Goal: Find specific page/section: Find specific page/section

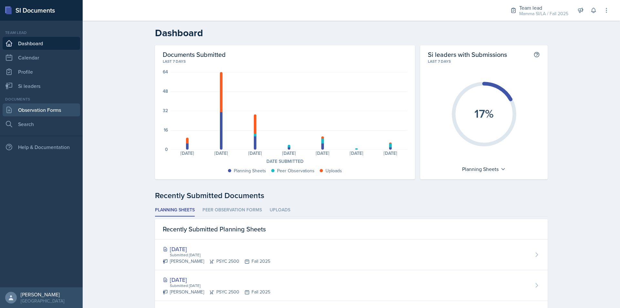
click at [55, 108] on link "Observation Forms" at bounding box center [42, 109] width 78 height 13
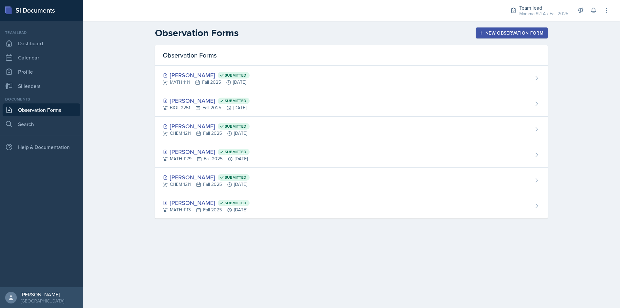
click at [53, 98] on div "Documents" at bounding box center [42, 99] width 78 height 6
click at [51, 39] on link "Dashboard" at bounding box center [42, 43] width 78 height 13
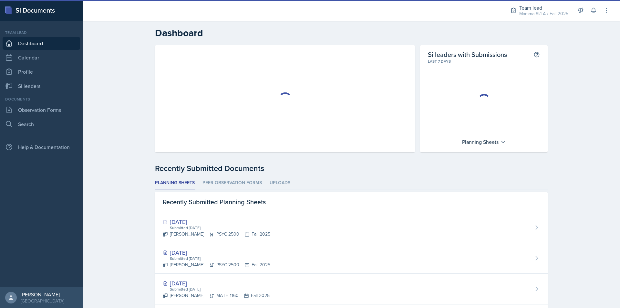
click at [227, 179] on div "Si leaders with Submissions This shows the percentage of si leaders who have su…" at bounding box center [351, 282] width 393 height 474
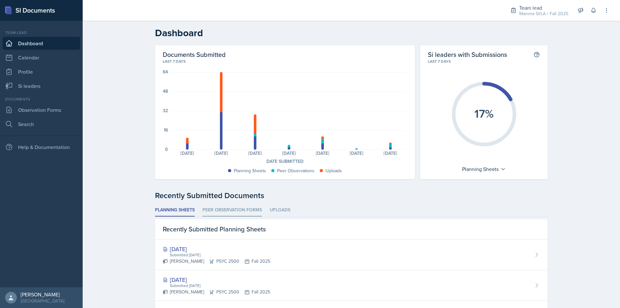
click at [229, 209] on li "Peer Observation Forms" at bounding box center [232, 210] width 59 height 13
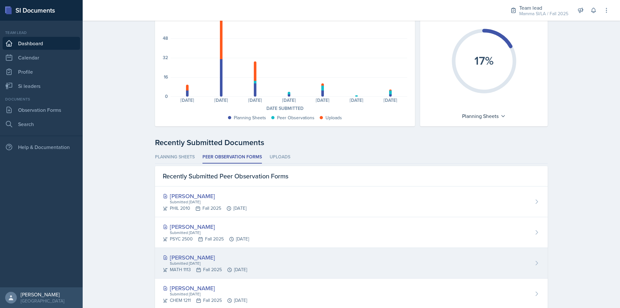
scroll to position [65, 0]
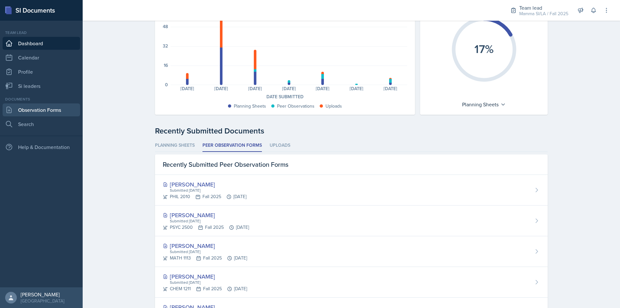
click at [73, 108] on link "Observation Forms" at bounding box center [42, 109] width 78 height 13
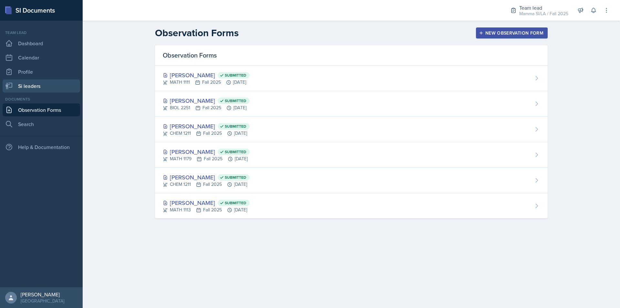
click at [33, 85] on link "Si leaders" at bounding box center [42, 85] width 78 height 13
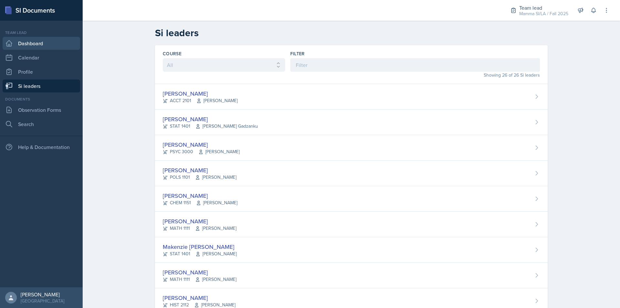
click at [42, 45] on link "Dashboard" at bounding box center [42, 43] width 78 height 13
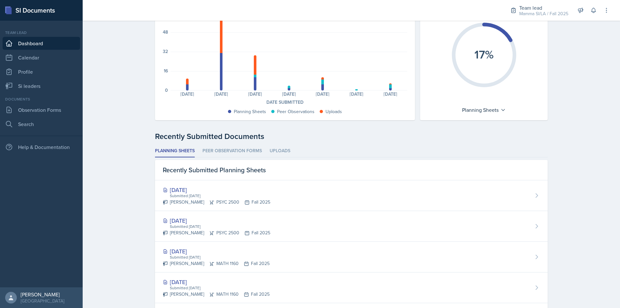
scroll to position [65, 0]
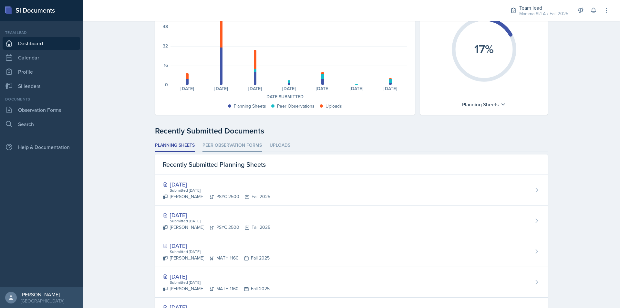
click at [228, 146] on li "Peer Observation Forms" at bounding box center [232, 145] width 59 height 13
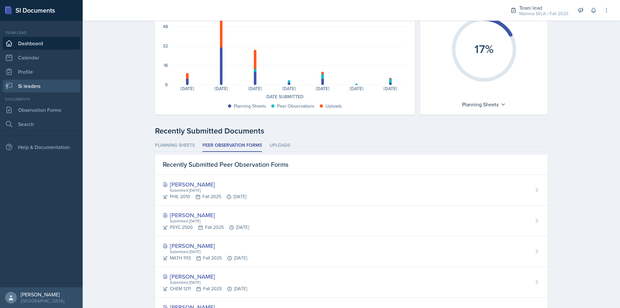
click at [54, 87] on link "Si leaders" at bounding box center [42, 85] width 78 height 13
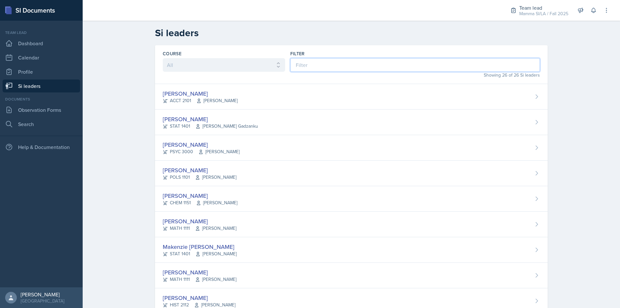
click at [329, 67] on input at bounding box center [415, 65] width 250 height 14
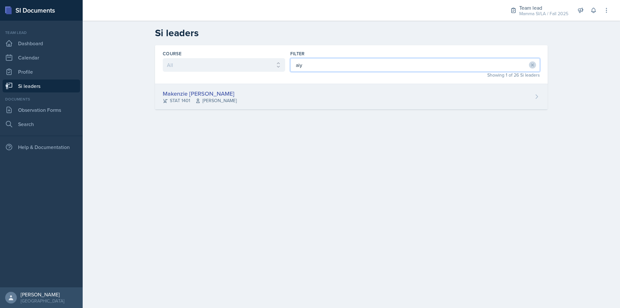
type input "aiy"
click at [322, 96] on div "Makenzie [PERSON_NAME] STAT 1401 [PERSON_NAME]" at bounding box center [351, 97] width 393 height 26
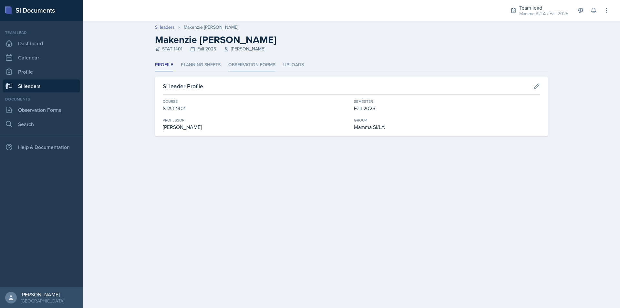
click at [241, 65] on li "Observation Forms" at bounding box center [251, 65] width 47 height 13
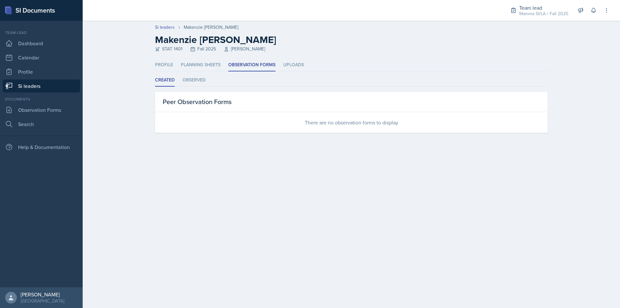
click at [32, 85] on link "Si leaders" at bounding box center [42, 85] width 78 height 13
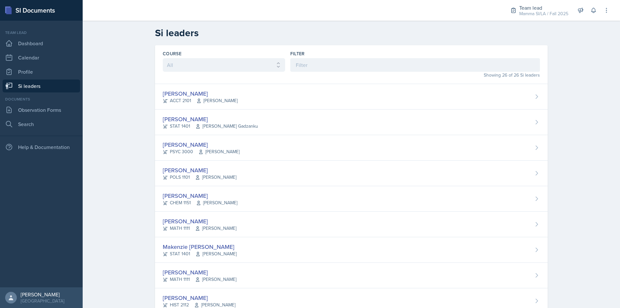
click at [360, 73] on div "Showing 26 of 26 Si leaders" at bounding box center [415, 75] width 250 height 7
click at [356, 67] on input at bounding box center [415, 65] width 250 height 14
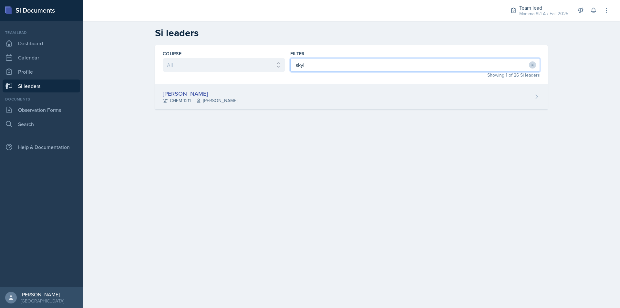
type input "skyl"
click at [339, 102] on div "[PERSON_NAME] CHEM 1211 [PERSON_NAME]" at bounding box center [351, 97] width 393 height 26
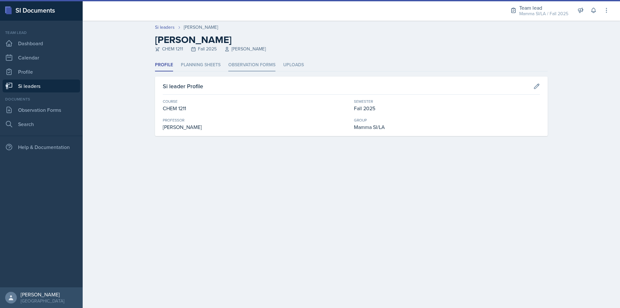
click at [239, 59] on li "Observation Forms" at bounding box center [251, 65] width 47 height 13
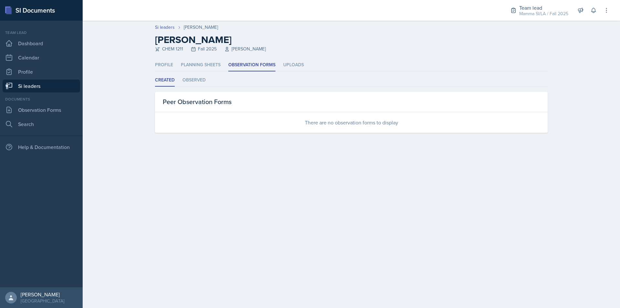
click at [51, 87] on link "Si leaders" at bounding box center [42, 85] width 78 height 13
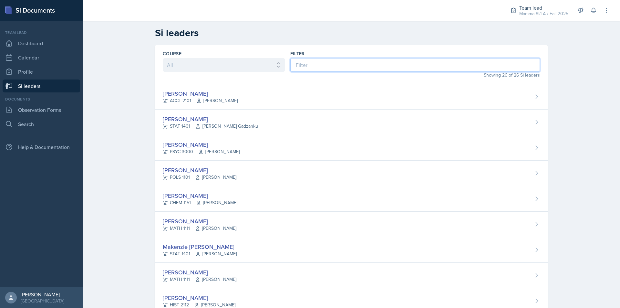
click at [320, 65] on input at bounding box center [415, 65] width 250 height 14
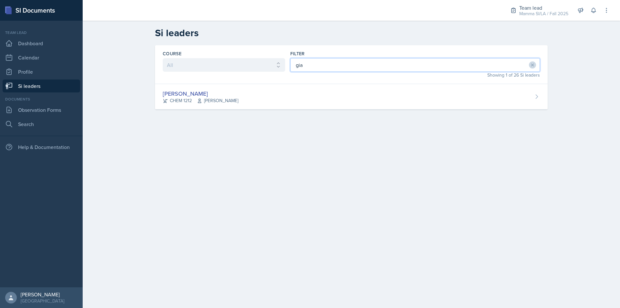
type input "gia"
click at [290, 116] on div "Course All ACCT 2101 ACCT 2102 ACCT 4050 ANTH 1102 ANTH 3301 ARCH 1000 ARCH 100…" at bounding box center [351, 85] width 413 height 80
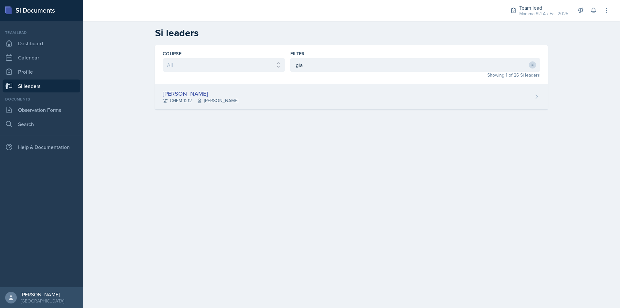
click at [292, 101] on div "[PERSON_NAME] CHEM 1212 [PERSON_NAME]" at bounding box center [351, 97] width 393 height 26
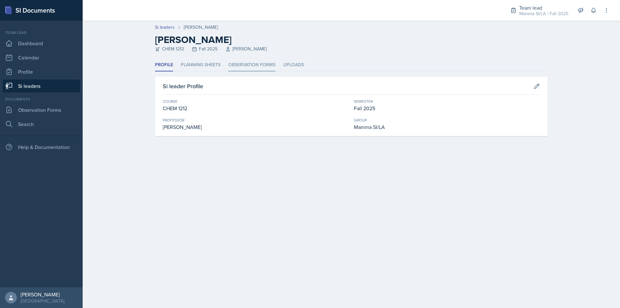
click at [261, 63] on li "Observation Forms" at bounding box center [251, 65] width 47 height 13
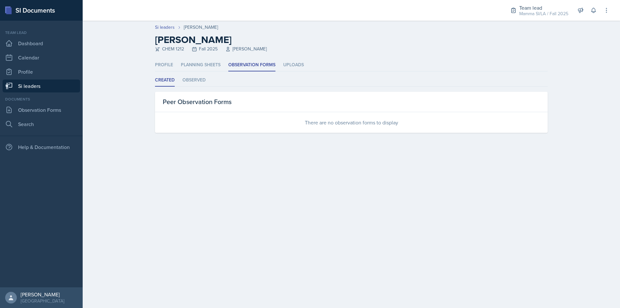
click at [58, 81] on link "Si leaders" at bounding box center [42, 85] width 78 height 13
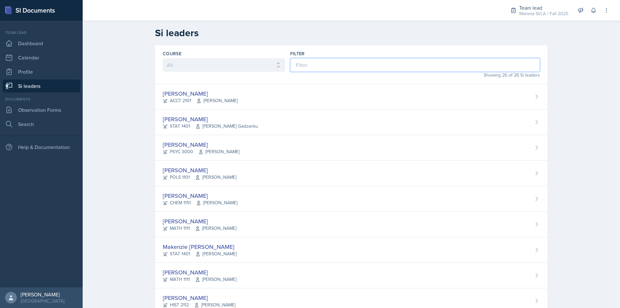
click at [307, 64] on input at bounding box center [415, 65] width 250 height 14
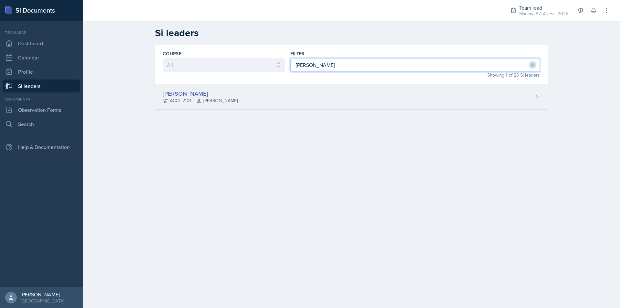
type input "[PERSON_NAME]"
click at [310, 91] on div "[PERSON_NAME] ACCT 2101 [PERSON_NAME]" at bounding box center [351, 97] width 393 height 26
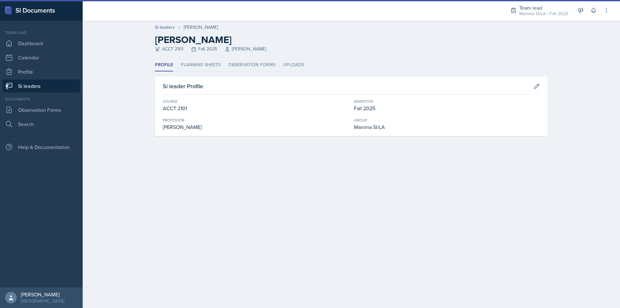
click at [263, 58] on header "Si leaders [PERSON_NAME] [PERSON_NAME] ACCT 2101 Fall 2025 [PERSON_NAME]" at bounding box center [352, 40] width 538 height 38
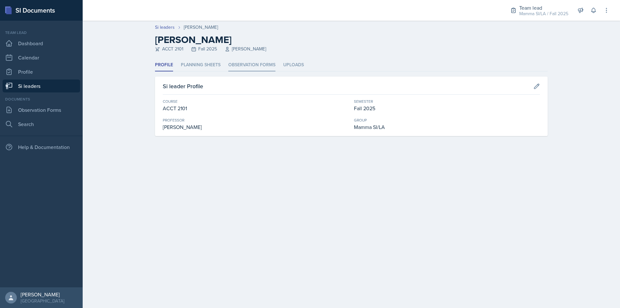
click at [265, 62] on li "Observation Forms" at bounding box center [251, 65] width 47 height 13
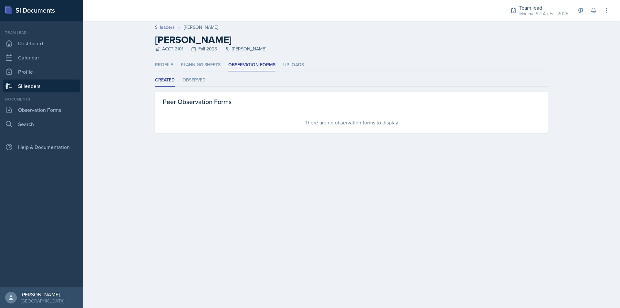
click at [76, 88] on link "Si leaders" at bounding box center [42, 85] width 78 height 13
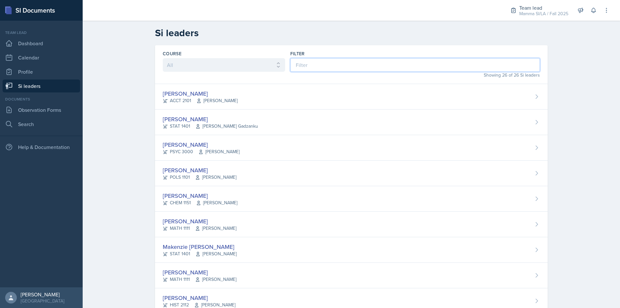
click at [354, 70] on input at bounding box center [415, 65] width 250 height 14
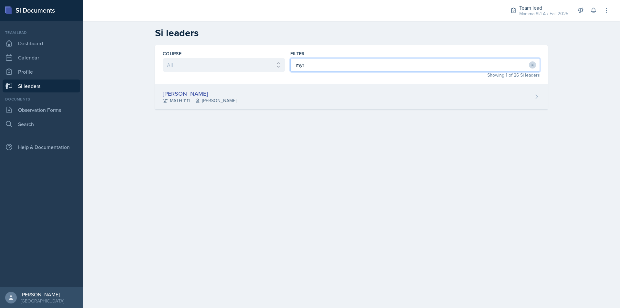
type input "myr"
click at [351, 91] on div "[PERSON_NAME] MATH 1111 [PERSON_NAME]" at bounding box center [351, 97] width 393 height 26
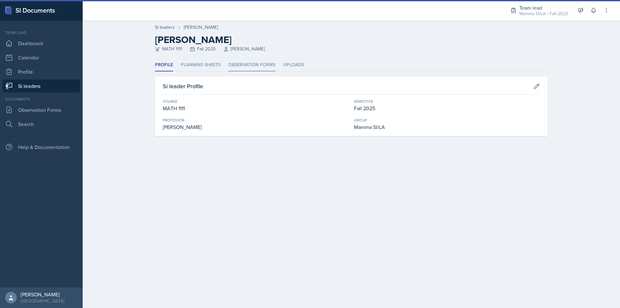
click at [244, 59] on li "Observation Forms" at bounding box center [251, 65] width 47 height 13
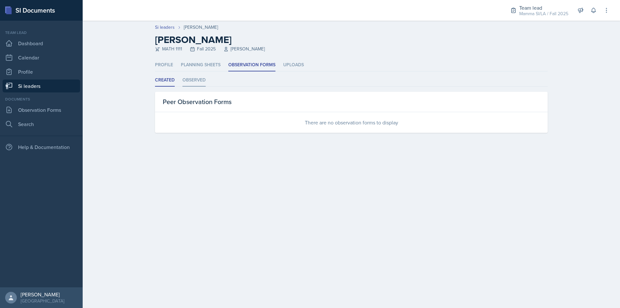
click at [202, 85] on li "Observed" at bounding box center [194, 80] width 23 height 13
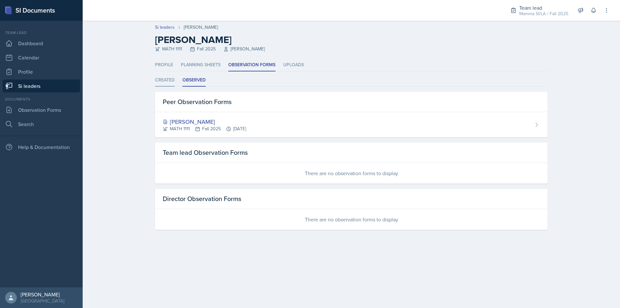
click at [167, 80] on li "Created" at bounding box center [165, 80] width 20 height 13
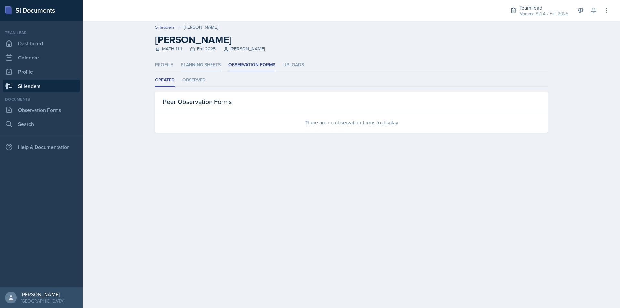
click at [214, 64] on li "Planning Sheets" at bounding box center [201, 65] width 40 height 13
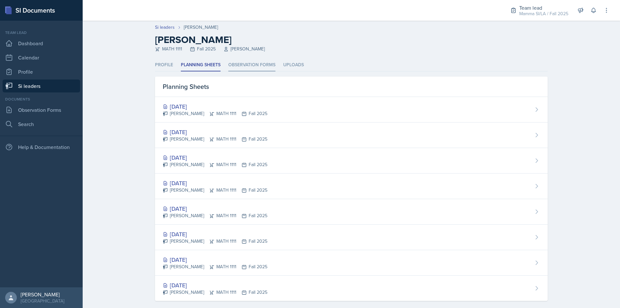
click at [246, 70] on li "Observation Forms" at bounding box center [251, 65] width 47 height 13
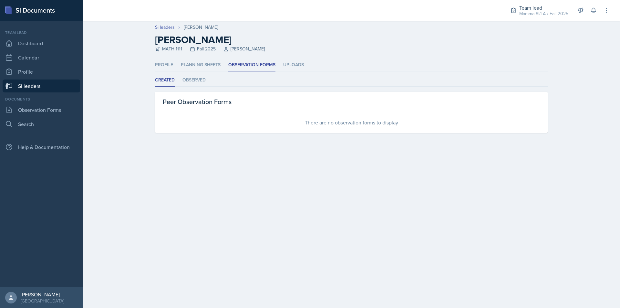
click at [64, 80] on link "Si leaders" at bounding box center [42, 85] width 78 height 13
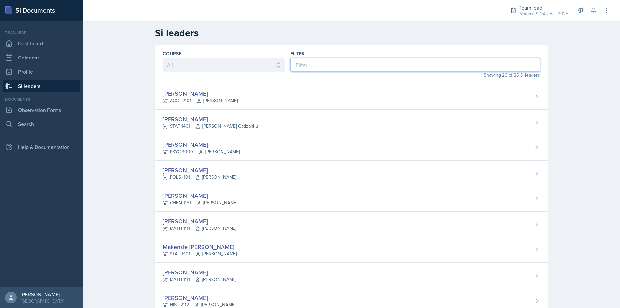
click at [326, 59] on input at bounding box center [415, 65] width 250 height 14
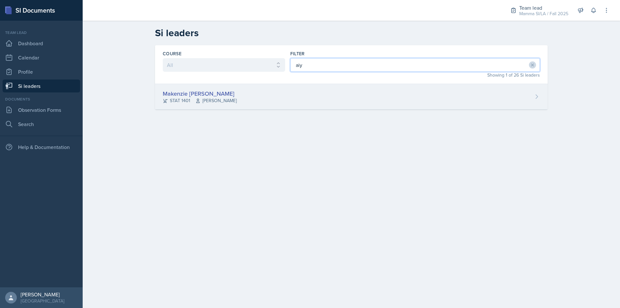
type input "aiy"
click at [336, 92] on div "Makenzie [PERSON_NAME] STAT 1401 [PERSON_NAME]" at bounding box center [351, 97] width 393 height 26
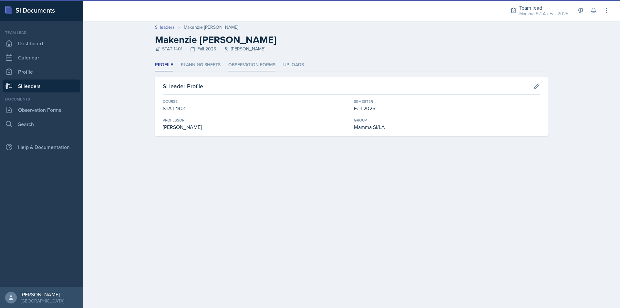
click at [261, 70] on li "Observation Forms" at bounding box center [251, 65] width 47 height 13
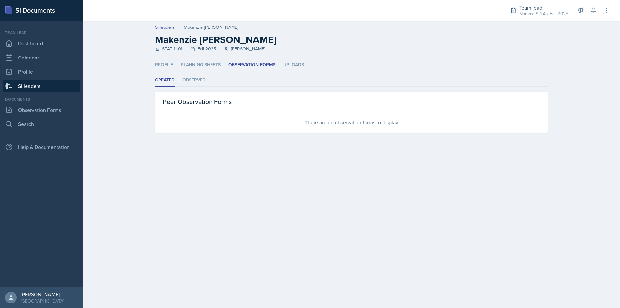
click at [45, 89] on link "Si leaders" at bounding box center [42, 85] width 78 height 13
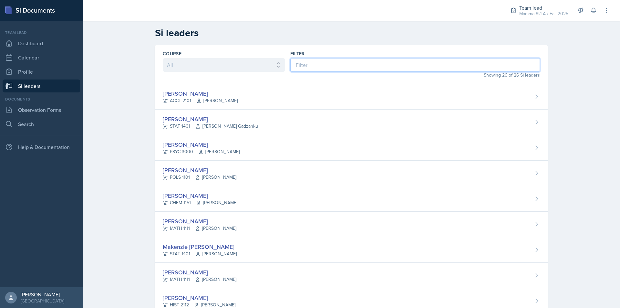
click at [324, 66] on input at bounding box center [415, 65] width 250 height 14
click at [335, 67] on input at bounding box center [415, 65] width 250 height 14
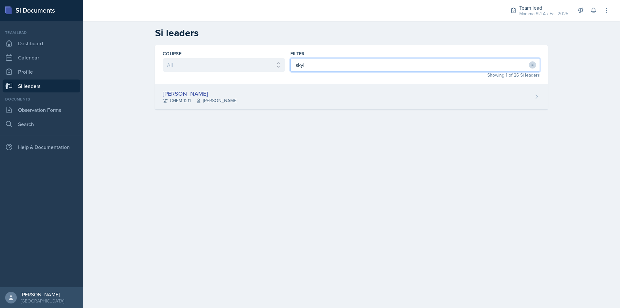
type input "skyl"
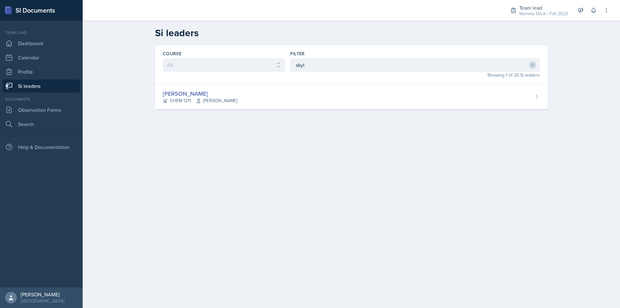
drag, startPoint x: 312, startPoint y: 87, endPoint x: 308, endPoint y: 89, distance: 4.5
click at [312, 87] on div "[PERSON_NAME] CHEM 1211 [PERSON_NAME]" at bounding box center [351, 97] width 393 height 26
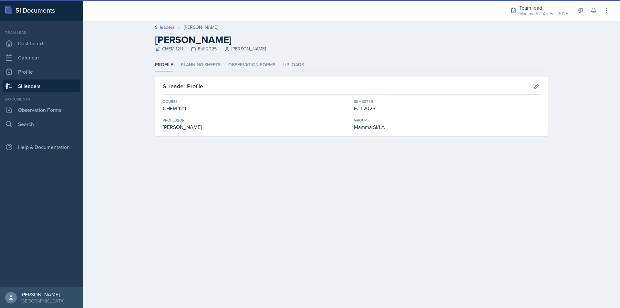
click at [255, 74] on div "Profile Planning Sheets Observation Forms Uploads Profile Planning Sheets Obser…" at bounding box center [351, 97] width 393 height 77
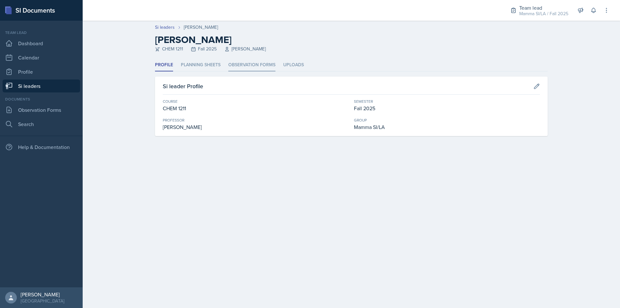
click at [252, 68] on li "Observation Forms" at bounding box center [251, 65] width 47 height 13
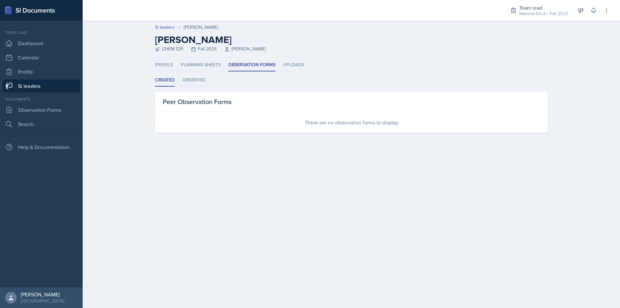
click at [44, 83] on link "Si leaders" at bounding box center [42, 85] width 78 height 13
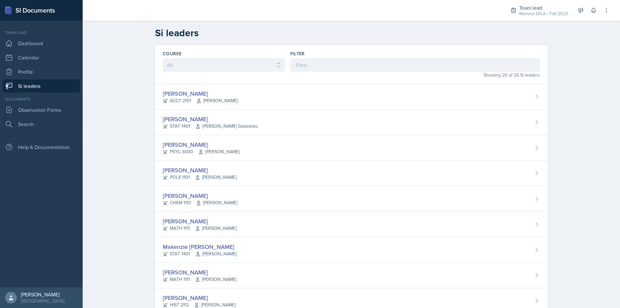
click at [315, 56] on div "Filter" at bounding box center [415, 53] width 250 height 6
click at [309, 69] on input at bounding box center [415, 65] width 250 height 14
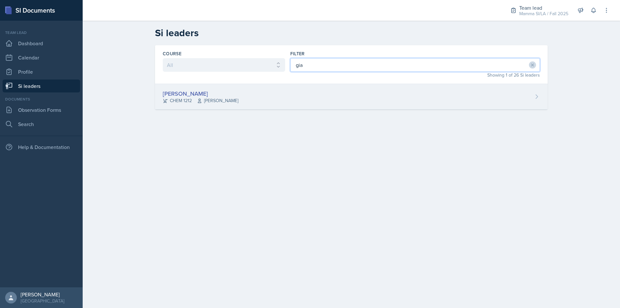
type input "gia"
click at [323, 88] on div "[PERSON_NAME] CHEM 1212 [PERSON_NAME]" at bounding box center [351, 97] width 393 height 26
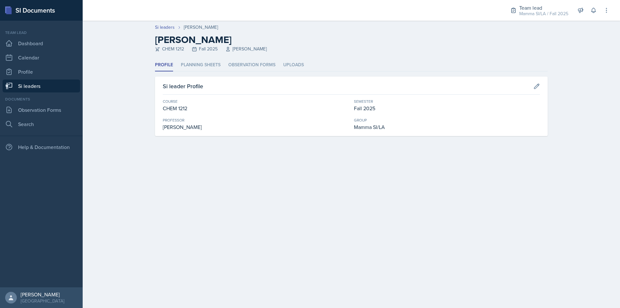
click at [267, 53] on header "Si leaders [PERSON_NAME] [PERSON_NAME] CHEM 1212 Fall 2025 [PERSON_NAME]" at bounding box center [352, 40] width 538 height 38
click at [265, 65] on li "Observation Forms" at bounding box center [251, 65] width 47 height 13
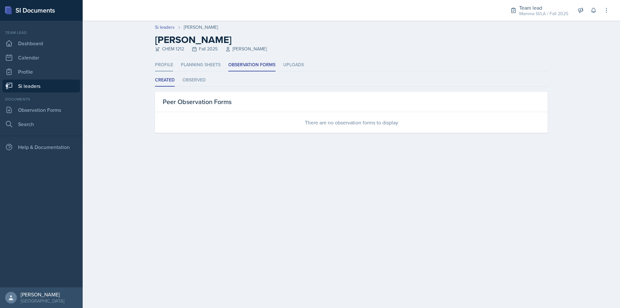
click at [169, 68] on li "Profile" at bounding box center [164, 65] width 18 height 13
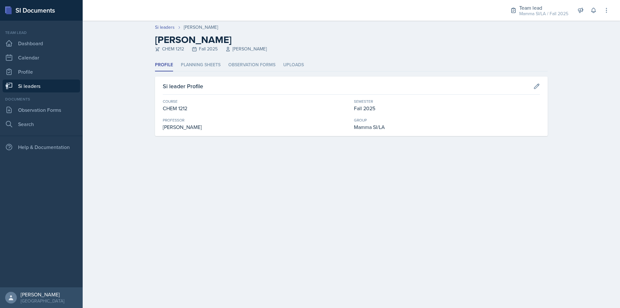
click at [57, 86] on link "Si leaders" at bounding box center [42, 85] width 78 height 13
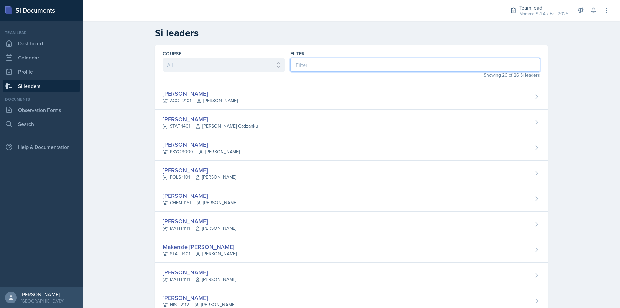
click at [321, 65] on input at bounding box center [415, 65] width 250 height 14
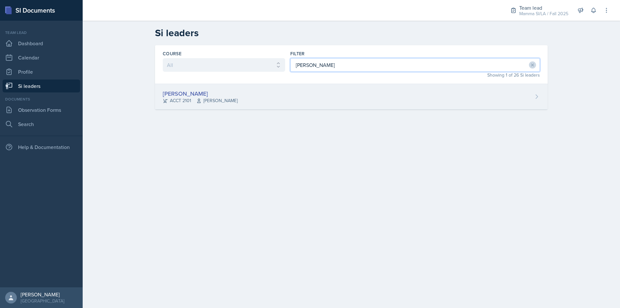
type input "[PERSON_NAME]"
click at [332, 90] on div "[PERSON_NAME] ACCT 2101 [PERSON_NAME]" at bounding box center [351, 97] width 393 height 26
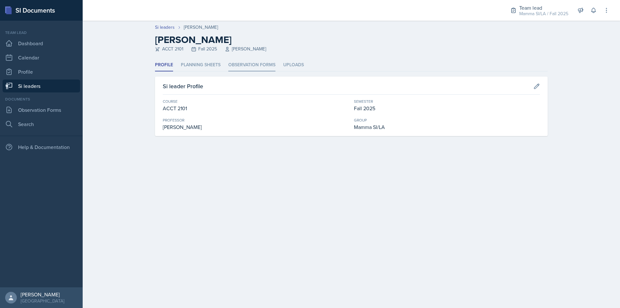
click at [248, 67] on li "Observation Forms" at bounding box center [251, 65] width 47 height 13
